Goal: Task Accomplishment & Management: Complete application form

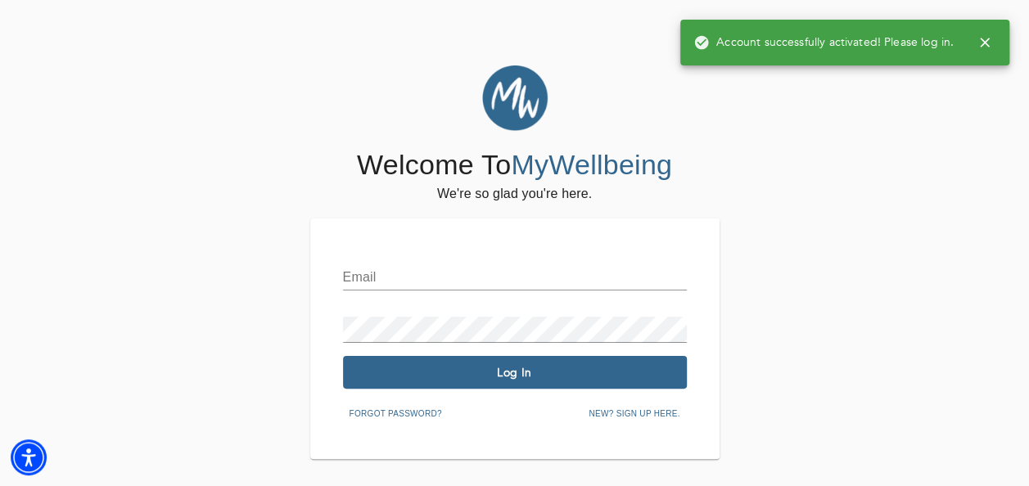
scroll to position [65, 0]
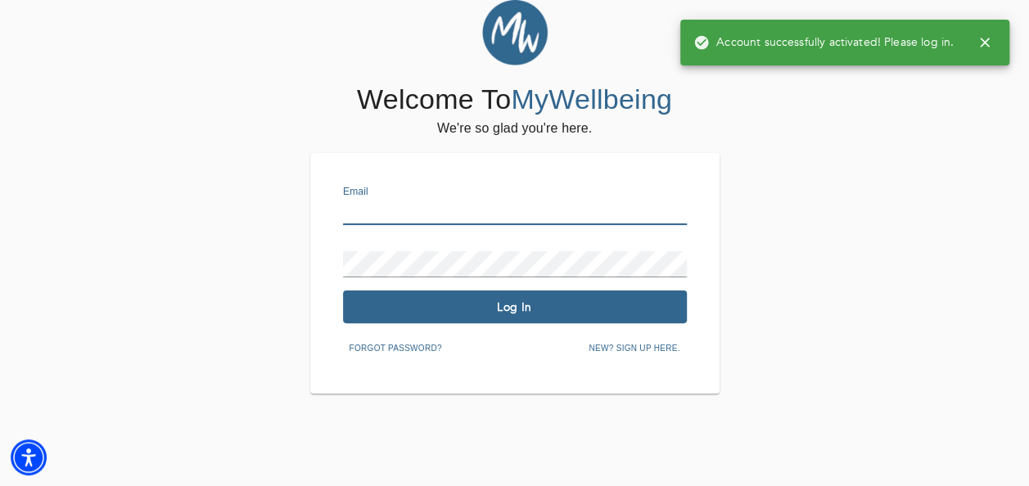
click at [435, 210] on input "text" at bounding box center [515, 212] width 344 height 26
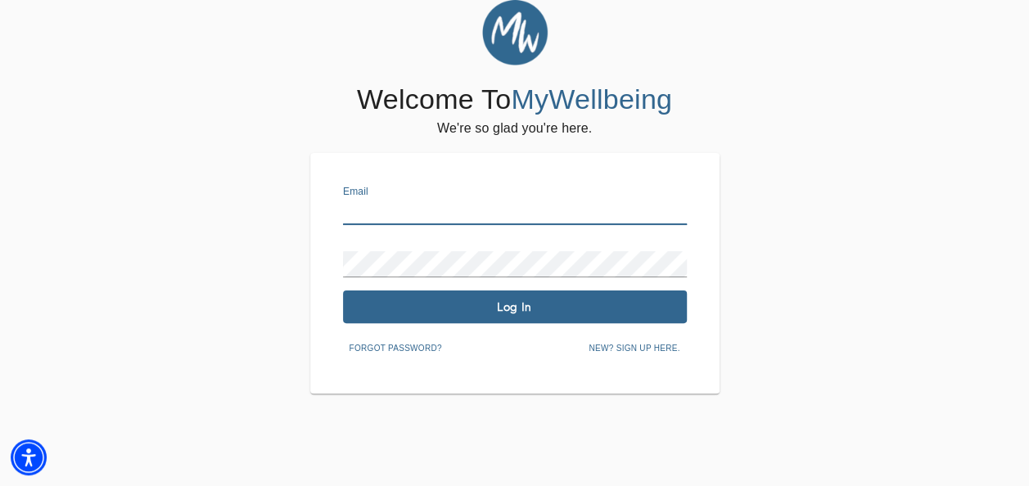
type input "[EMAIL_ADDRESS][DOMAIN_NAME]"
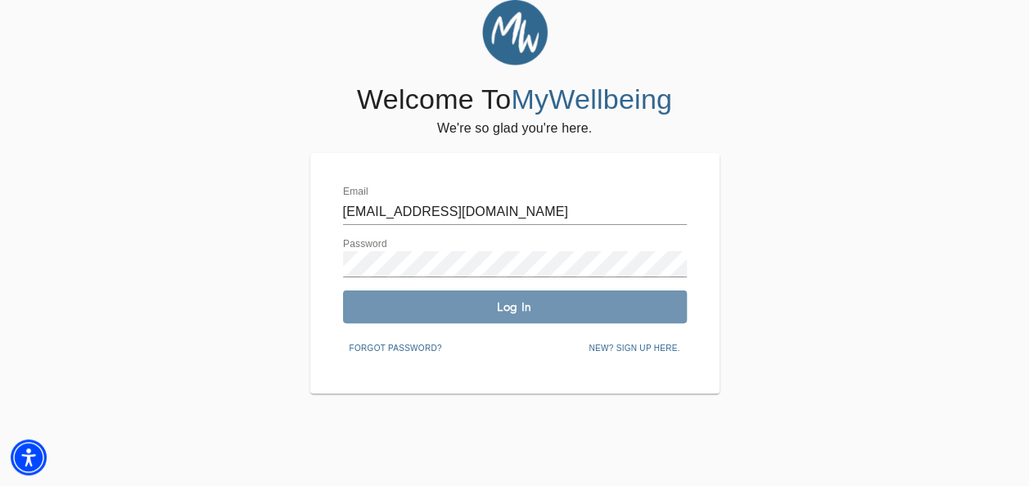
click at [524, 314] on span "Log In" at bounding box center [514, 308] width 331 height 16
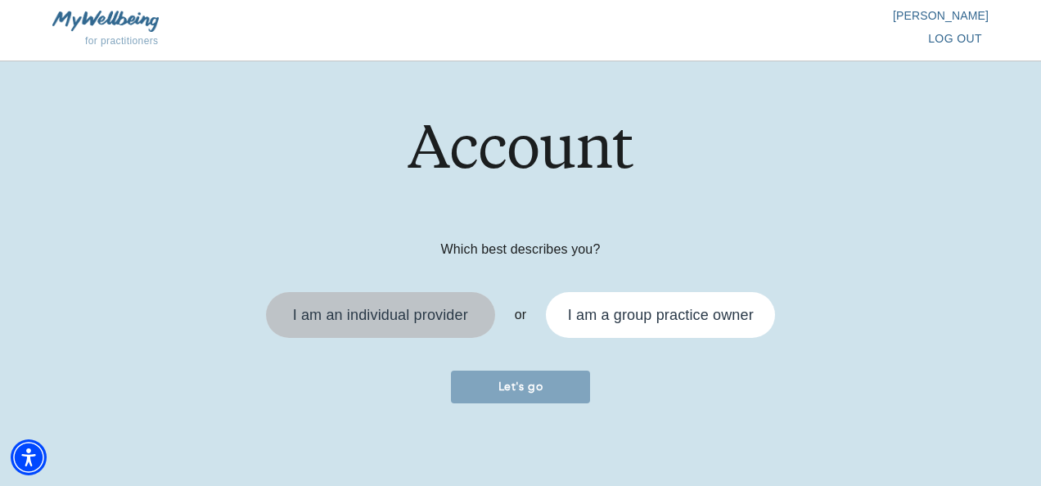
click at [460, 318] on div "I am an individual provider" at bounding box center [380, 315] width 175 height 15
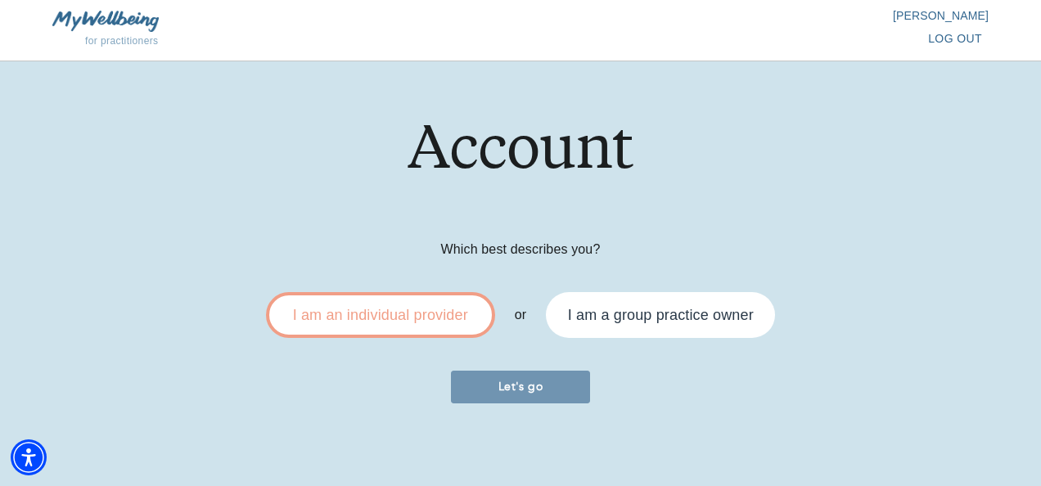
click at [537, 381] on span "Let's go" at bounding box center [521, 387] width 126 height 16
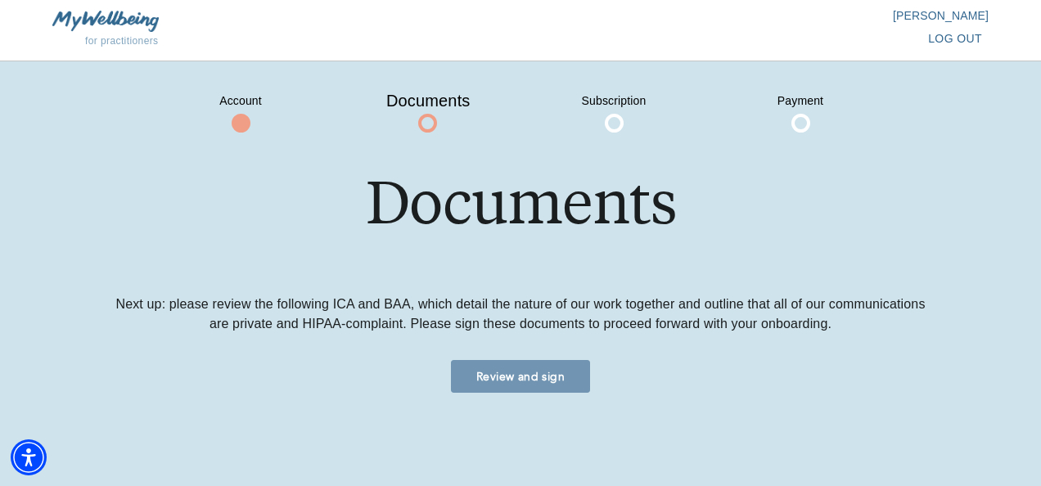
click at [530, 361] on button "Review and sign" at bounding box center [520, 376] width 139 height 33
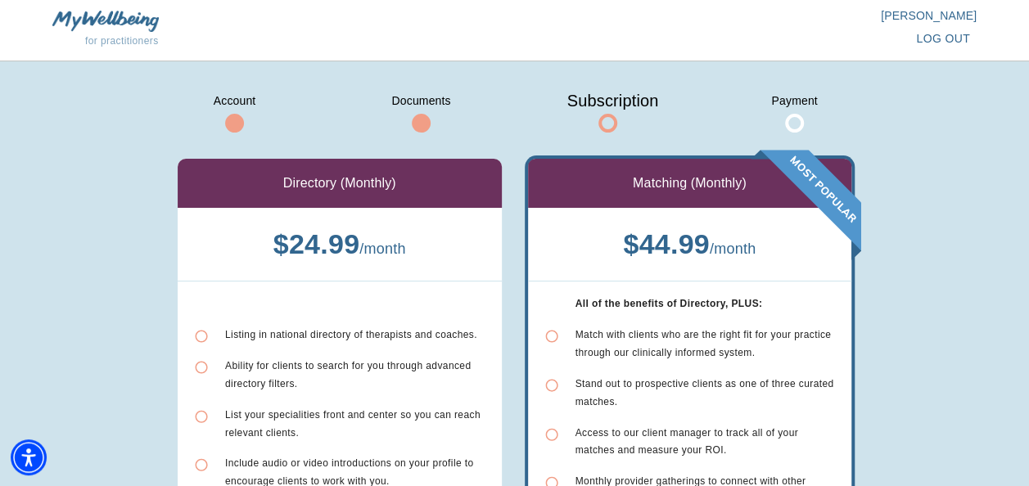
click at [930, 35] on span "log out" at bounding box center [943, 39] width 54 height 20
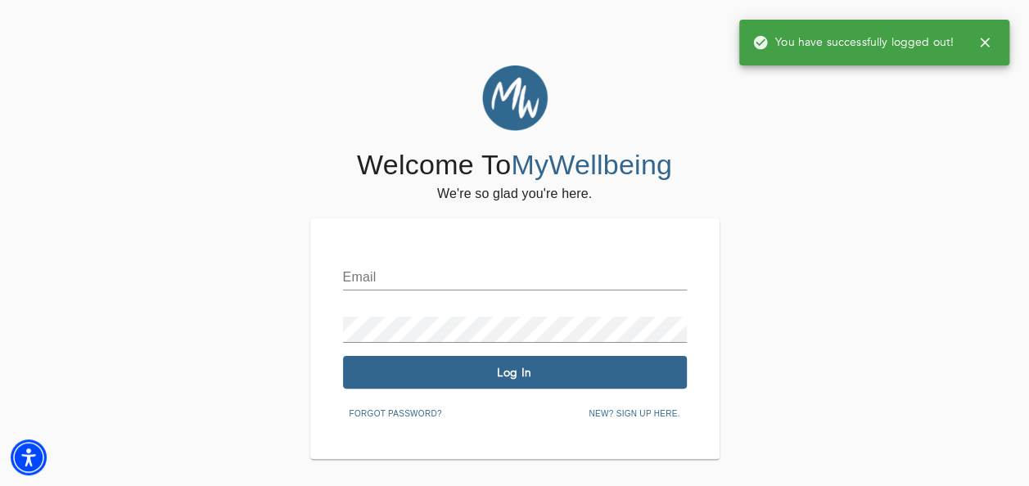
type input "[EMAIL_ADDRESS][DOMAIN_NAME]"
